Goal: Information Seeking & Learning: Learn about a topic

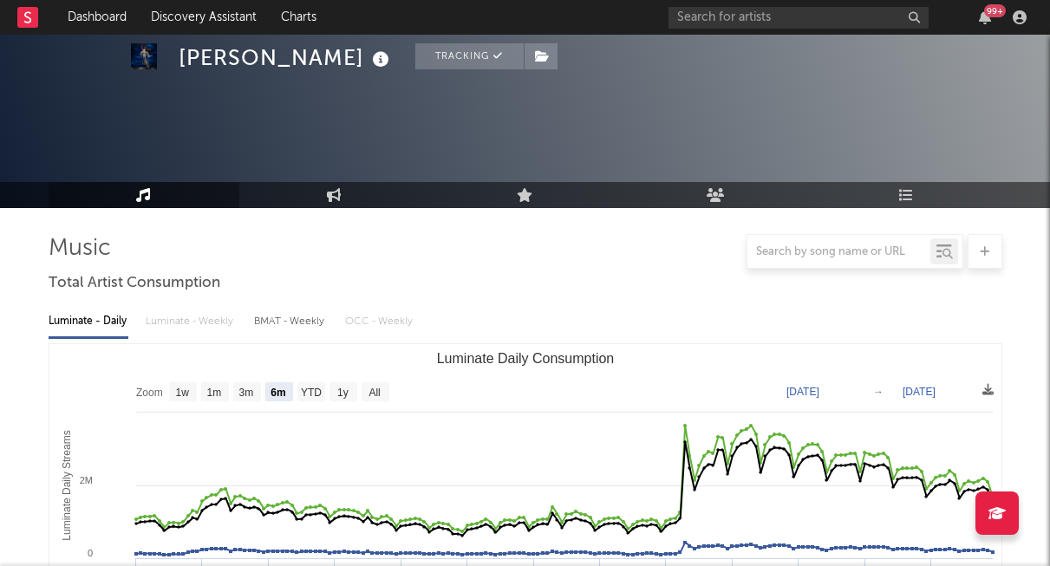
select select "6m"
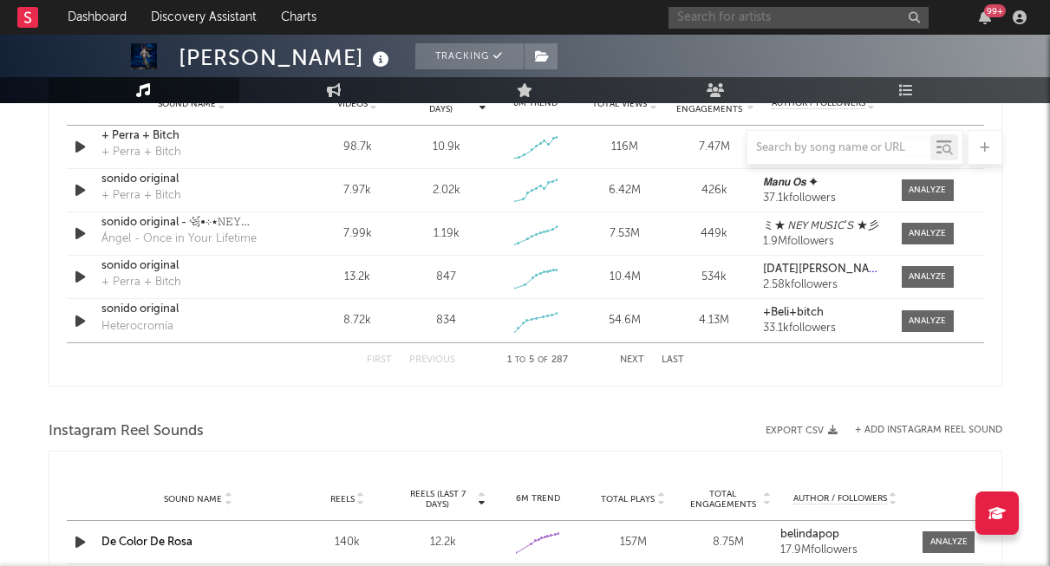
click at [736, 12] on input "text" at bounding box center [798, 18] width 260 height 22
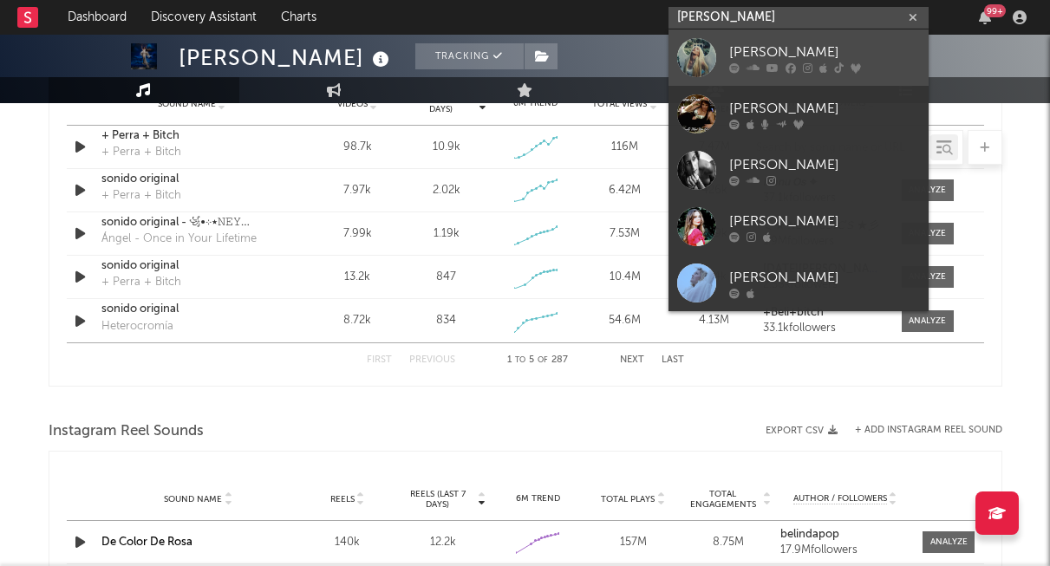
type input "[PERSON_NAME]"
click at [727, 42] on link "[PERSON_NAME]" at bounding box center [798, 57] width 260 height 56
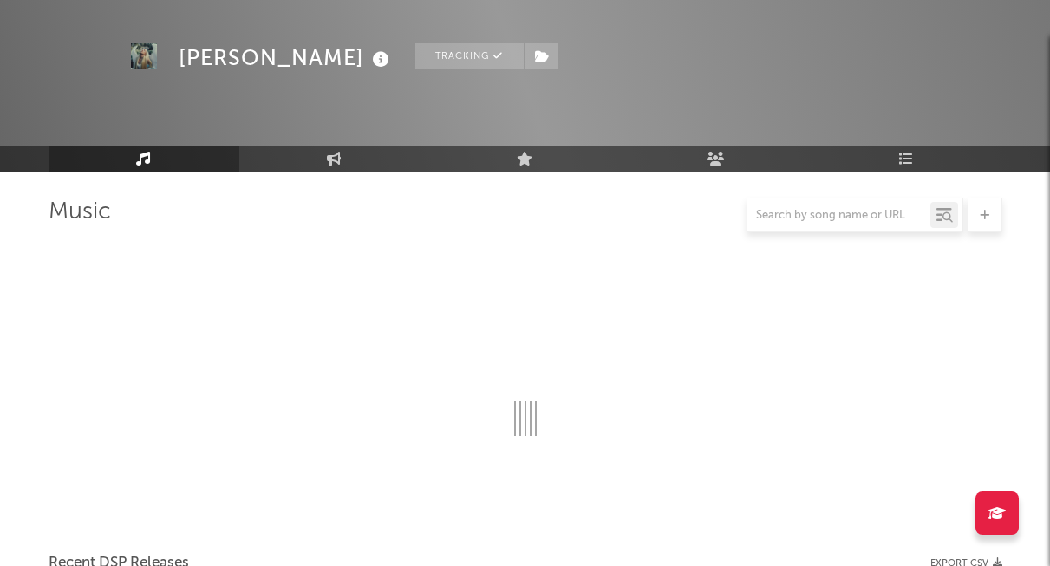
scroll to position [1288, 0]
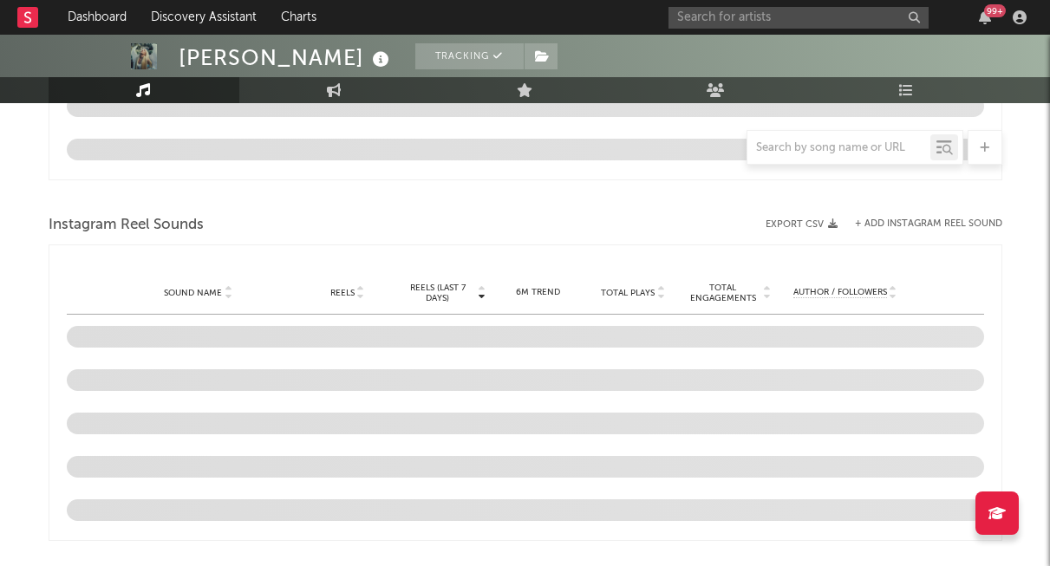
click at [800, 155] on div at bounding box center [838, 148] width 183 height 22
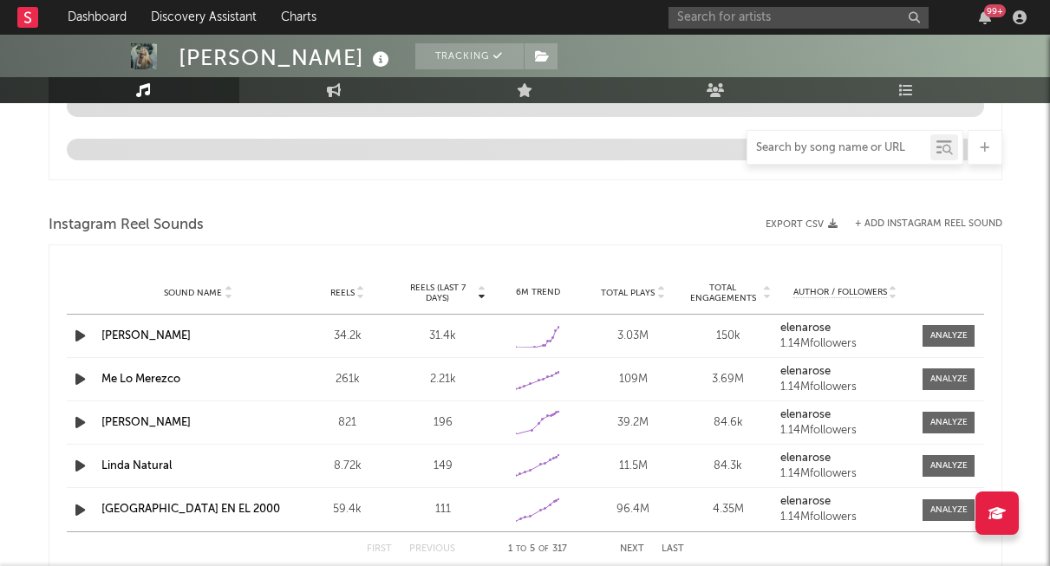
click at [800, 150] on input "text" at bounding box center [838, 148] width 183 height 14
type input "c"
select select "6m"
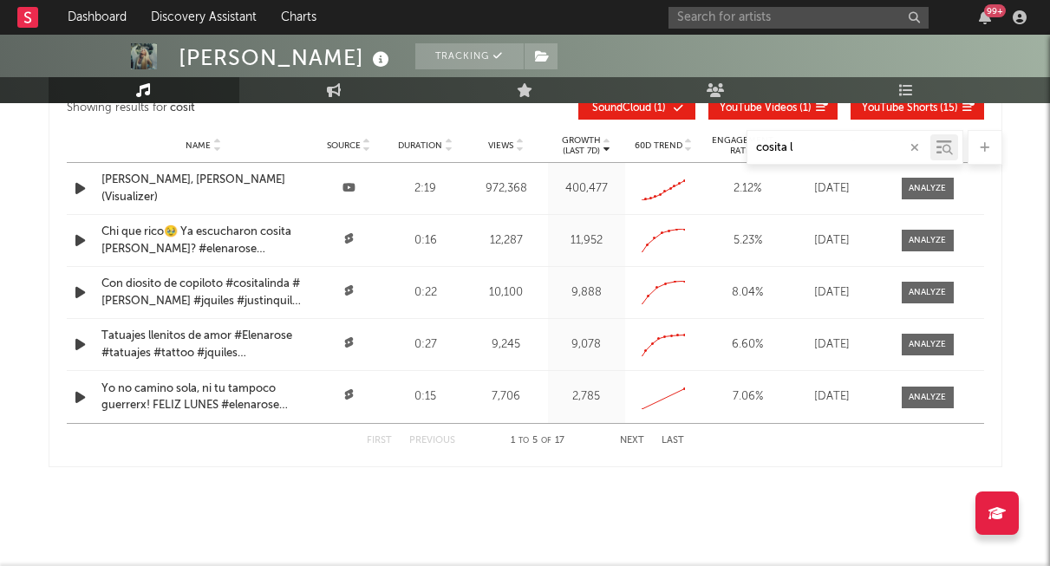
scroll to position [1392, 0]
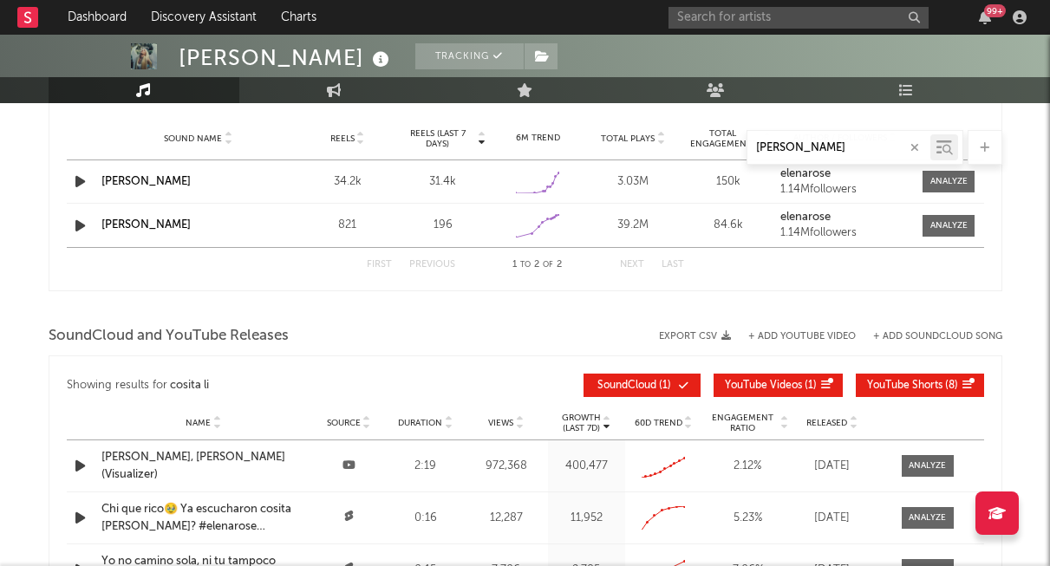
type input "[PERSON_NAME]"
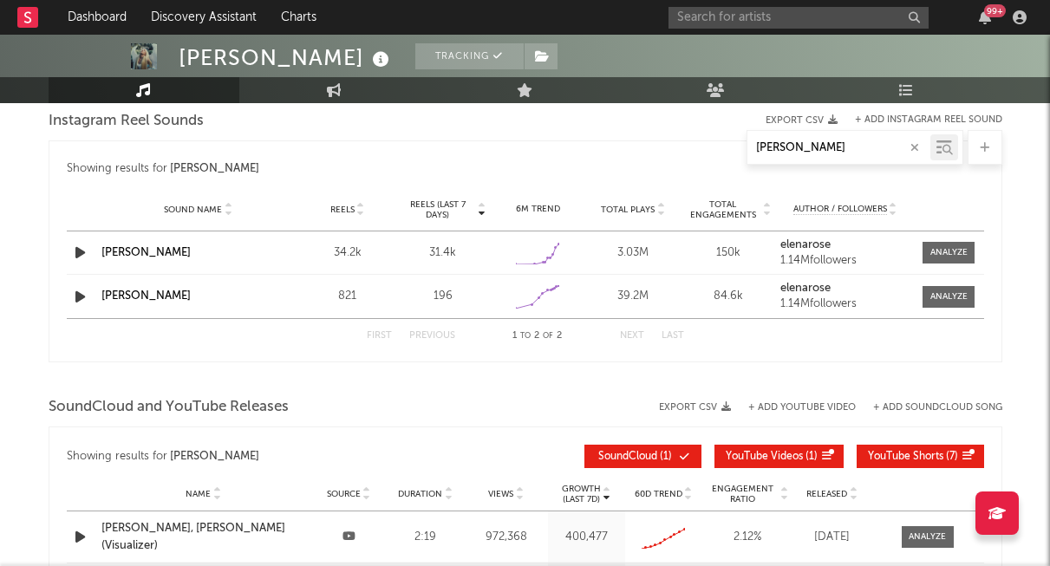
scroll to position [1303, 0]
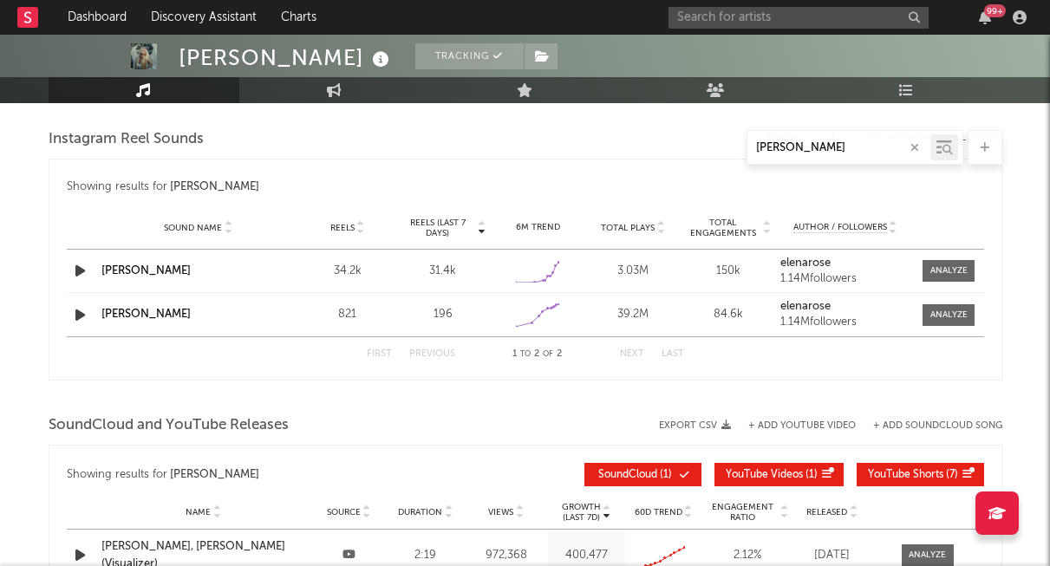
click at [366, 271] on div "34.2k" at bounding box center [347, 271] width 87 height 17
click at [339, 268] on div "34.2k" at bounding box center [347, 271] width 87 height 17
click at [949, 273] on div at bounding box center [948, 270] width 37 height 13
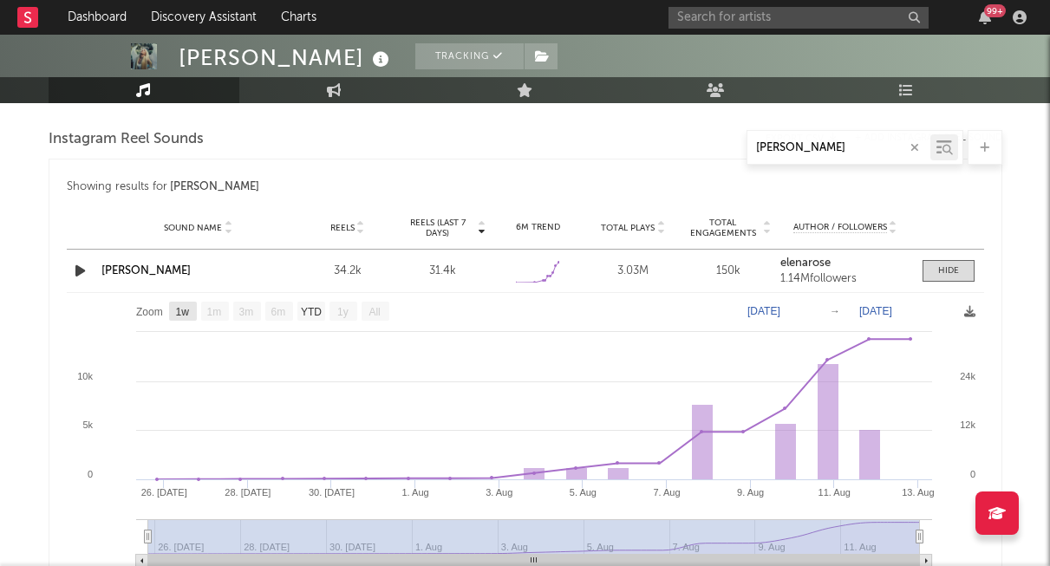
click at [188, 311] on text "1w" at bounding box center [182, 312] width 14 height 12
select select "1w"
type input "[DATE]"
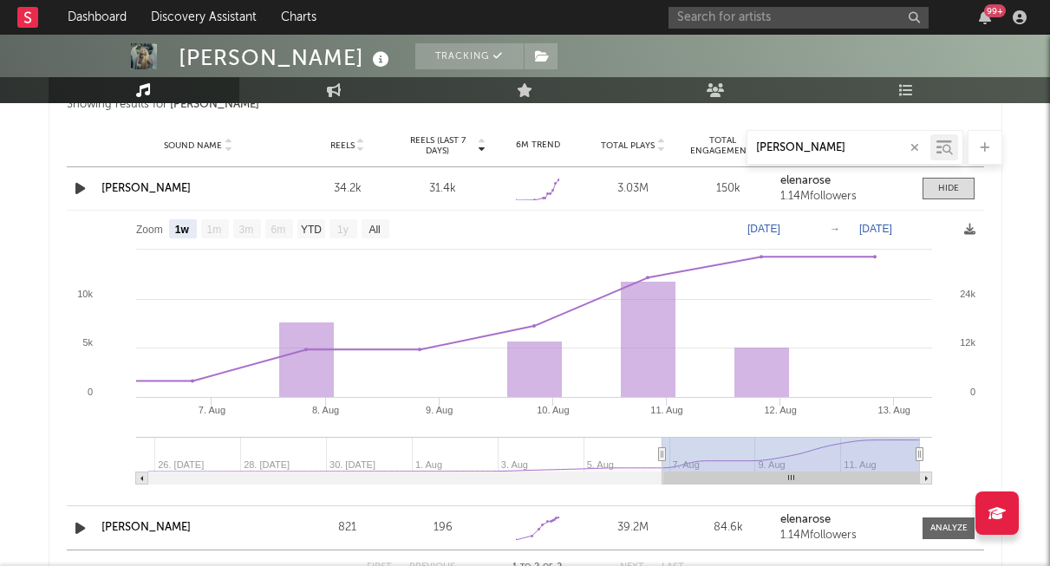
scroll to position [1383, 0]
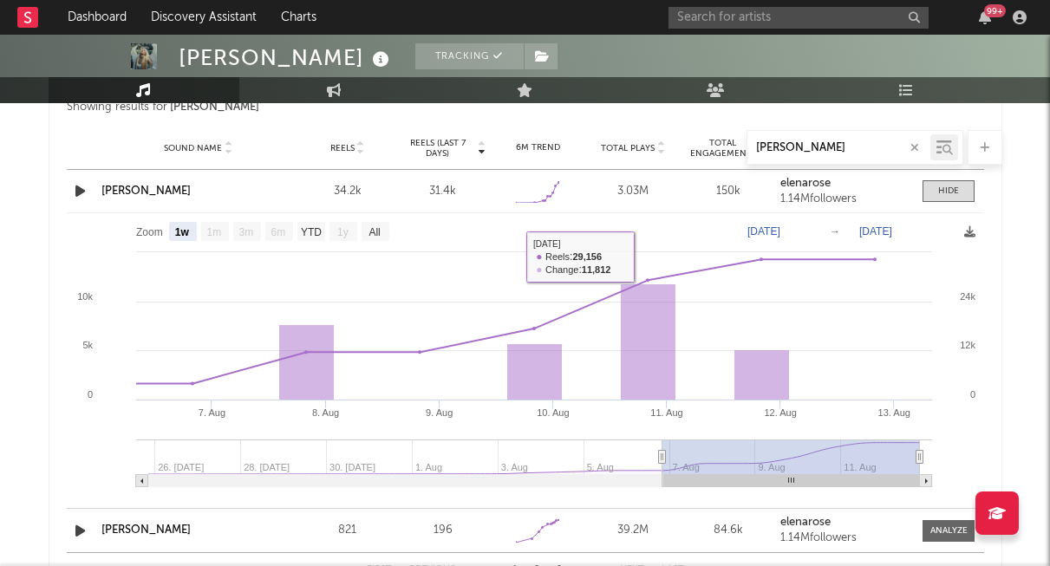
click at [910, 146] on icon "button" at bounding box center [914, 147] width 9 height 11
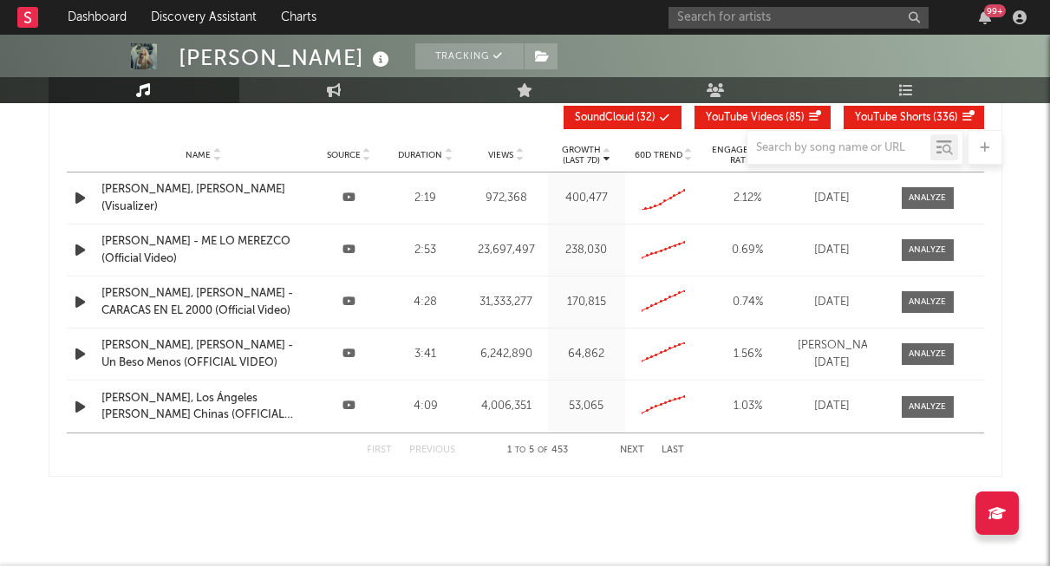
scroll to position [2383, 0]
